Goal: Information Seeking & Learning: Compare options

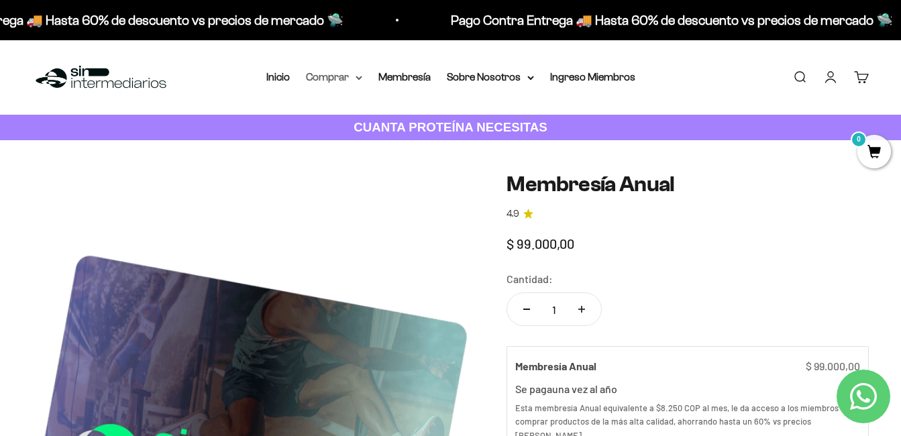
click at [354, 78] on summary "Comprar" at bounding box center [334, 76] width 56 height 17
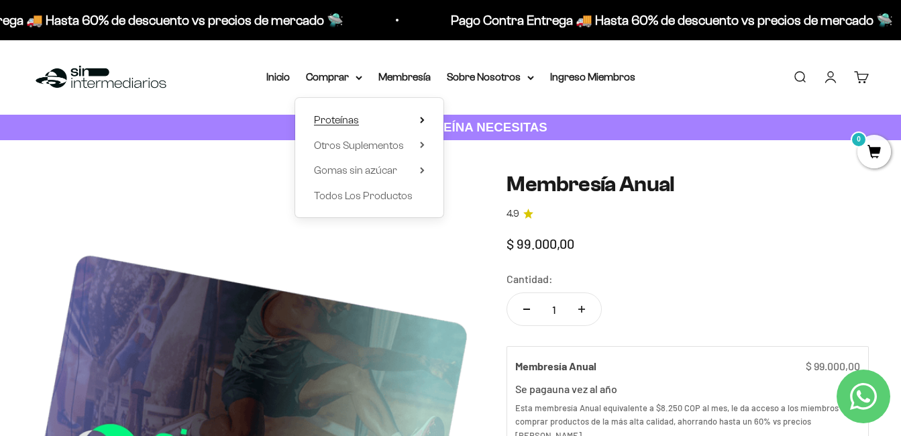
click at [414, 117] on summary "Proteínas" at bounding box center [369, 119] width 111 height 17
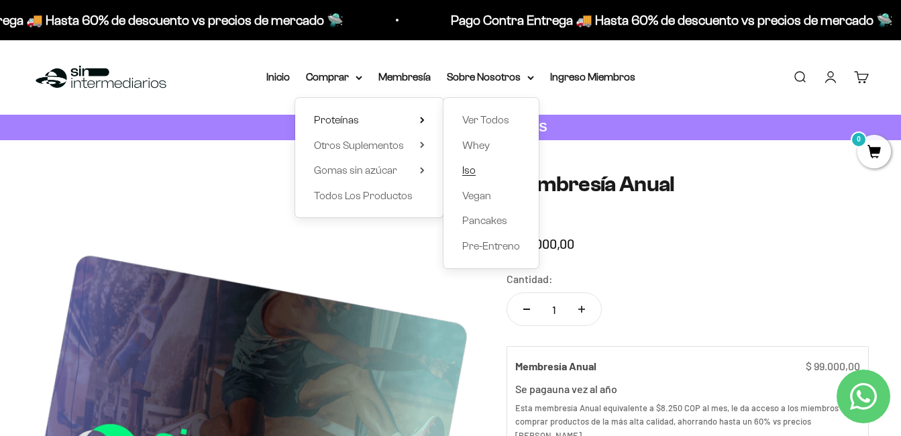
click at [476, 172] on link "Iso" at bounding box center [491, 170] width 58 height 17
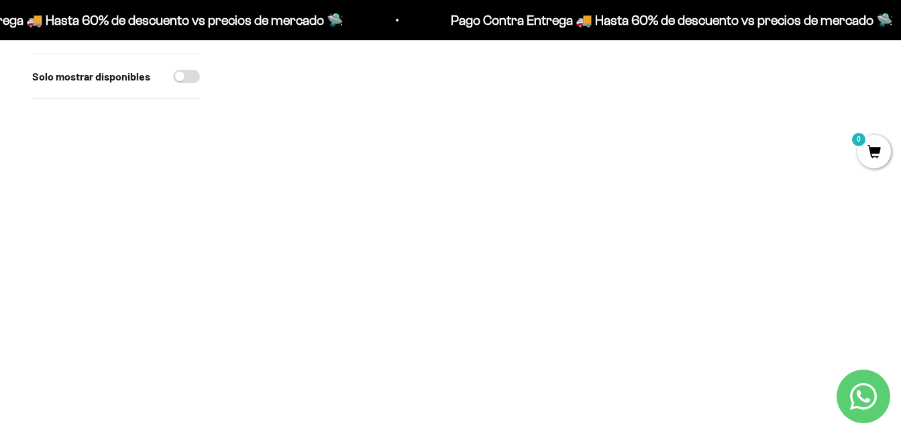
scroll to position [134, 0]
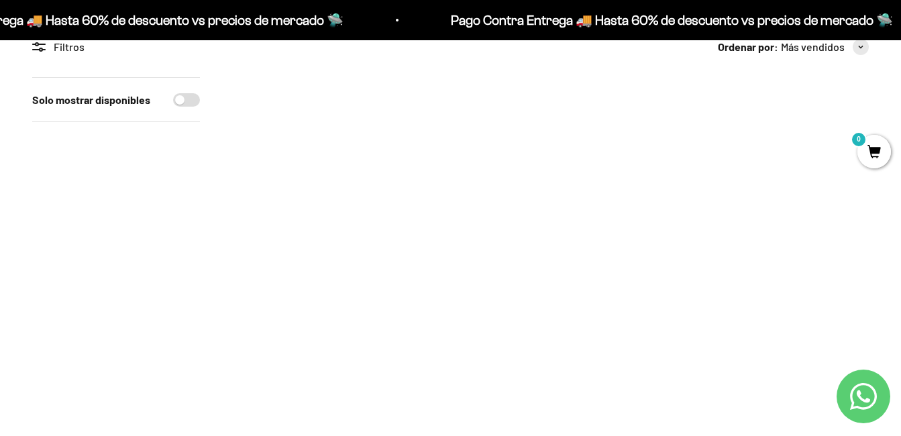
click at [336, 173] on img at bounding box center [332, 177] width 201 height 201
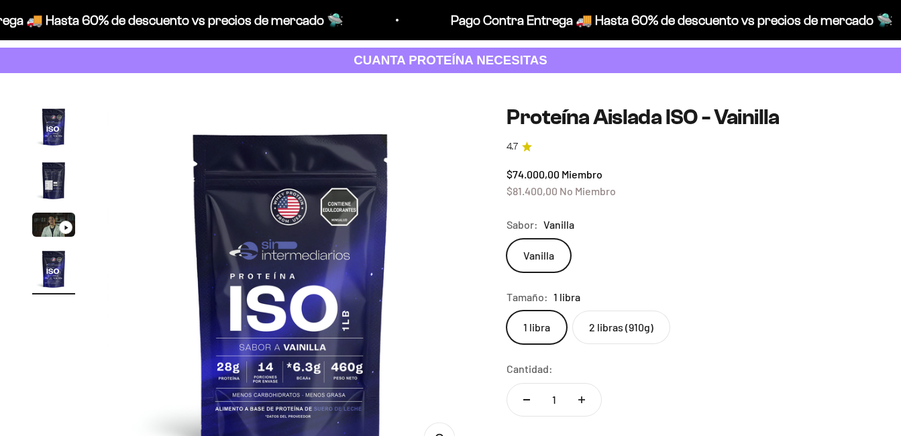
scroll to position [0, 1126]
click at [623, 331] on label "2 libras (910g)" at bounding box center [621, 328] width 98 height 34
click at [506, 311] on input "2 libras (910g)" at bounding box center [506, 310] width 1 height 1
radio input "true"
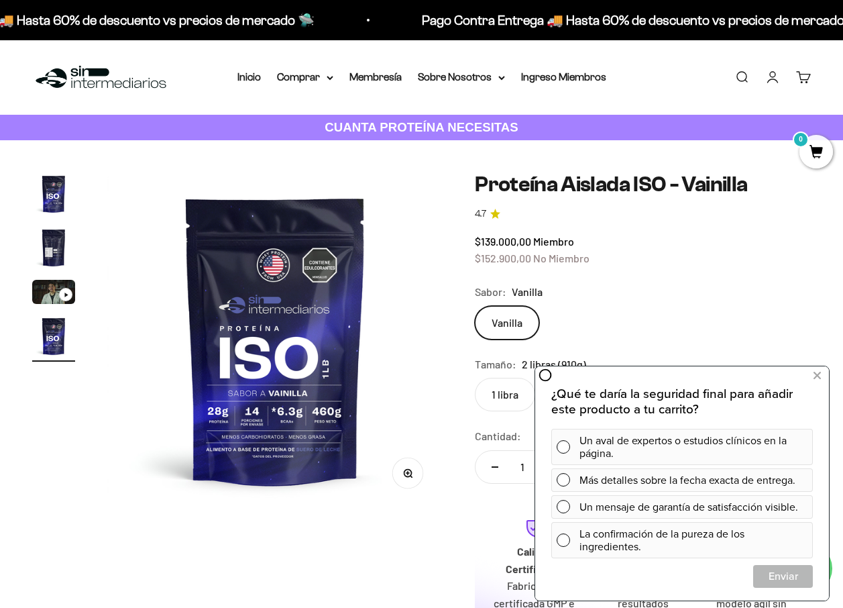
scroll to position [67, 0]
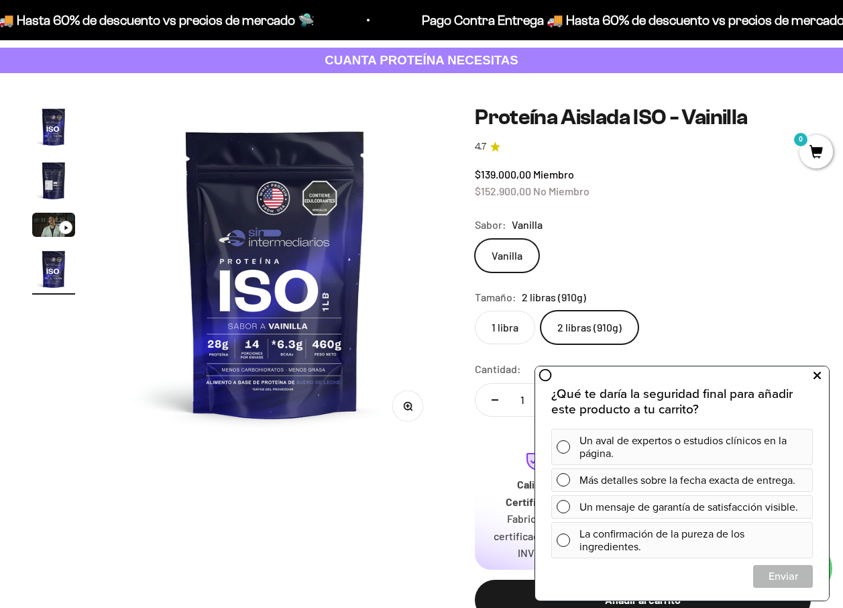
click at [823, 376] on button at bounding box center [817, 375] width 24 height 21
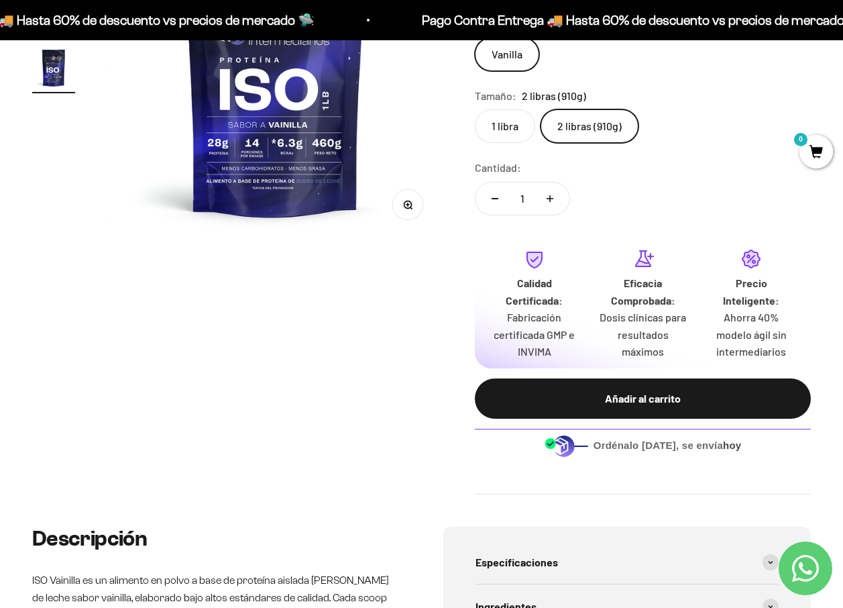
scroll to position [0, 0]
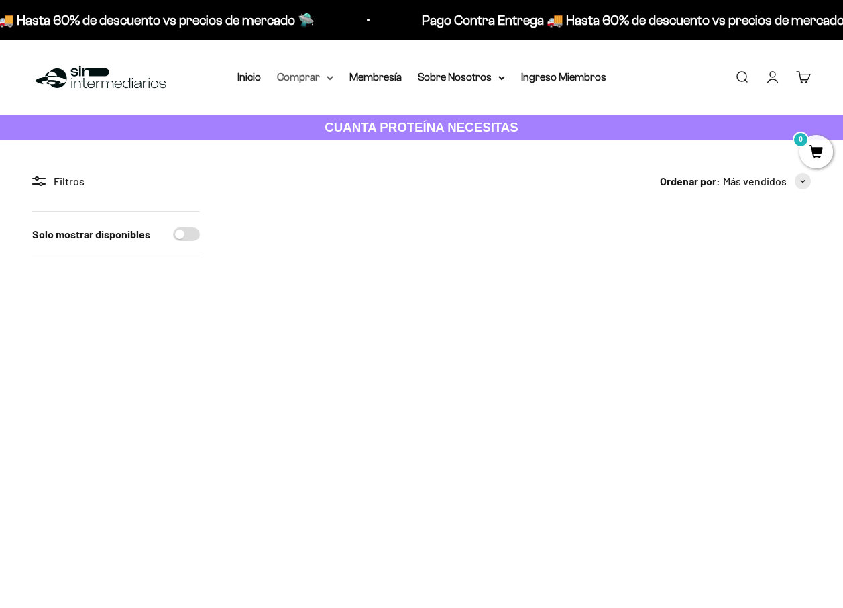
click at [326, 73] on summary "Comprar" at bounding box center [305, 76] width 56 height 17
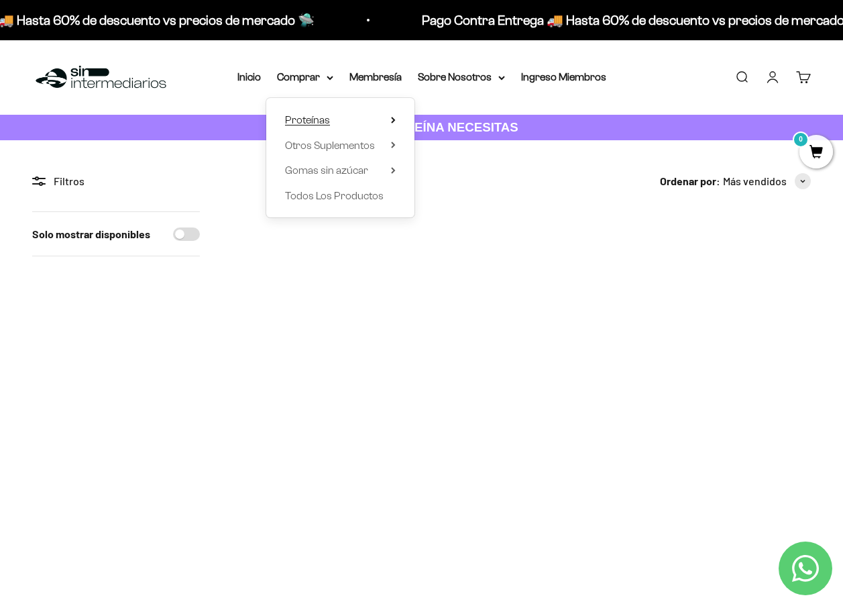
click at [396, 119] on icon at bounding box center [393, 120] width 5 height 7
click at [374, 148] on span "Otros Suplementos" at bounding box center [330, 145] width 90 height 11
click at [367, 195] on span "Todos Los Productos" at bounding box center [334, 195] width 99 height 11
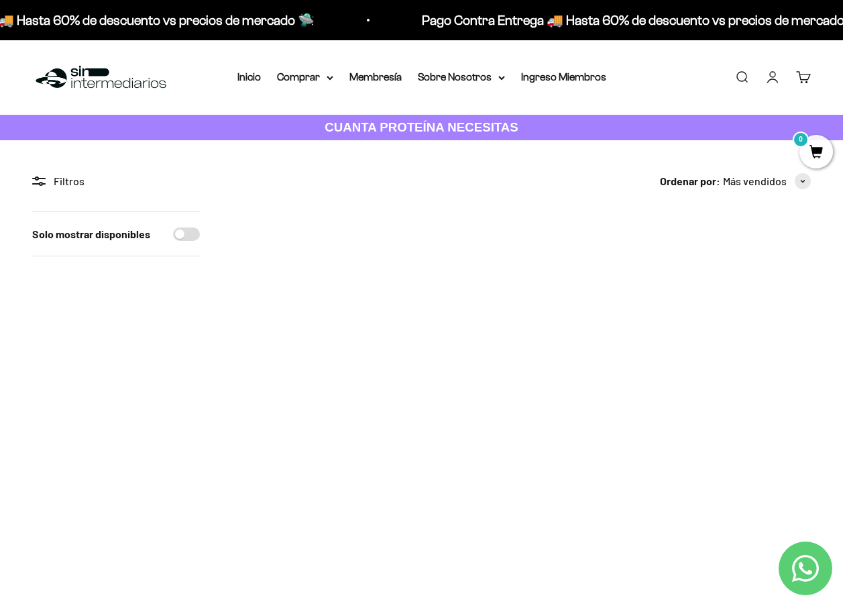
click at [321, 328] on img at bounding box center [323, 302] width 182 height 182
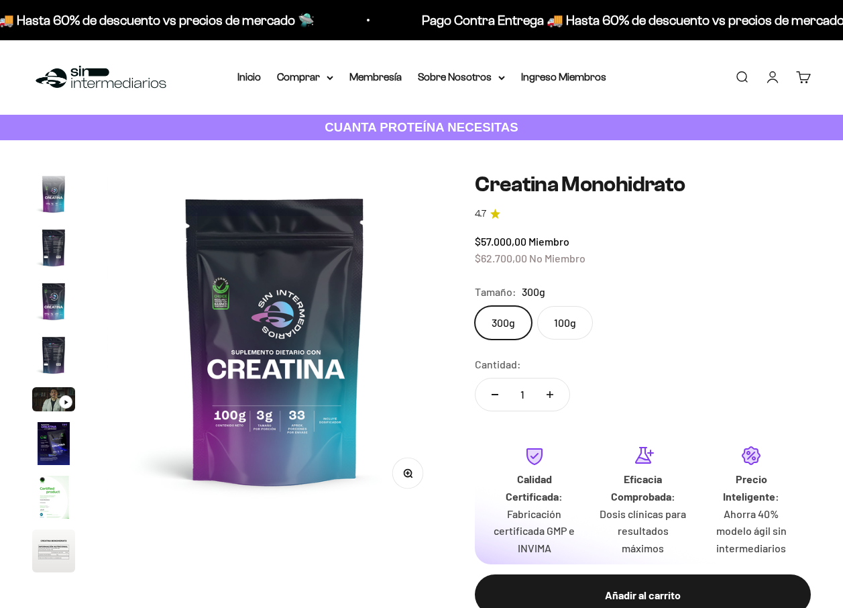
click at [561, 322] on label "100g" at bounding box center [565, 323] width 56 height 34
click at [475, 306] on input "100g" at bounding box center [474, 305] width 1 height 1
click at [494, 324] on label "300g" at bounding box center [503, 323] width 57 height 34
click at [475, 306] on input "300g" at bounding box center [474, 305] width 1 height 1
